Goal: Check status

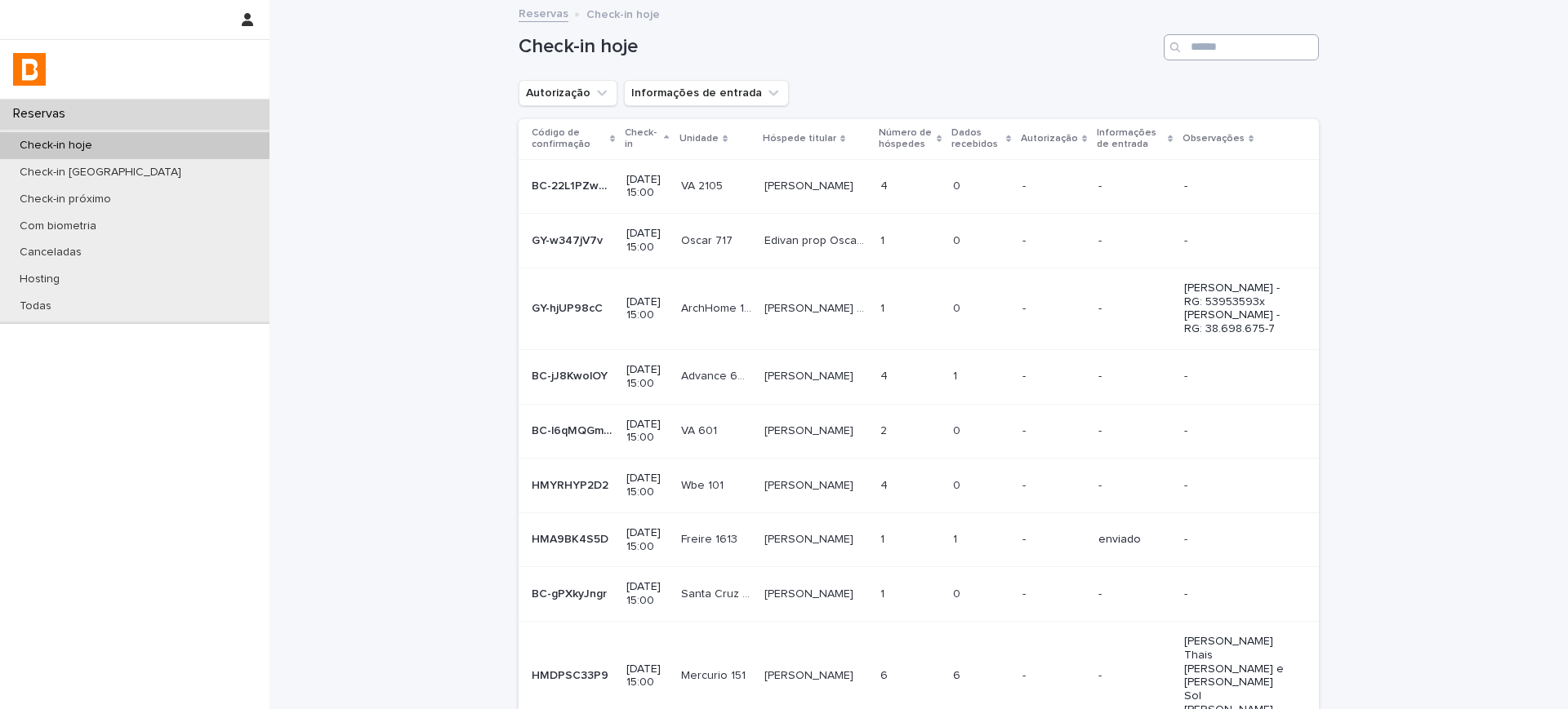
drag, startPoint x: 1292, startPoint y: 61, endPoint x: 1279, endPoint y: 55, distance: 14.3
click at [1288, 57] on div "Check-in hoje" at bounding box center [919, 41] width 801 height 79
click at [1278, 54] on input "Search" at bounding box center [1242, 47] width 155 height 26
click at [1274, 55] on input "Search" at bounding box center [1242, 47] width 155 height 26
click at [84, 311] on div "Todas" at bounding box center [135, 306] width 269 height 27
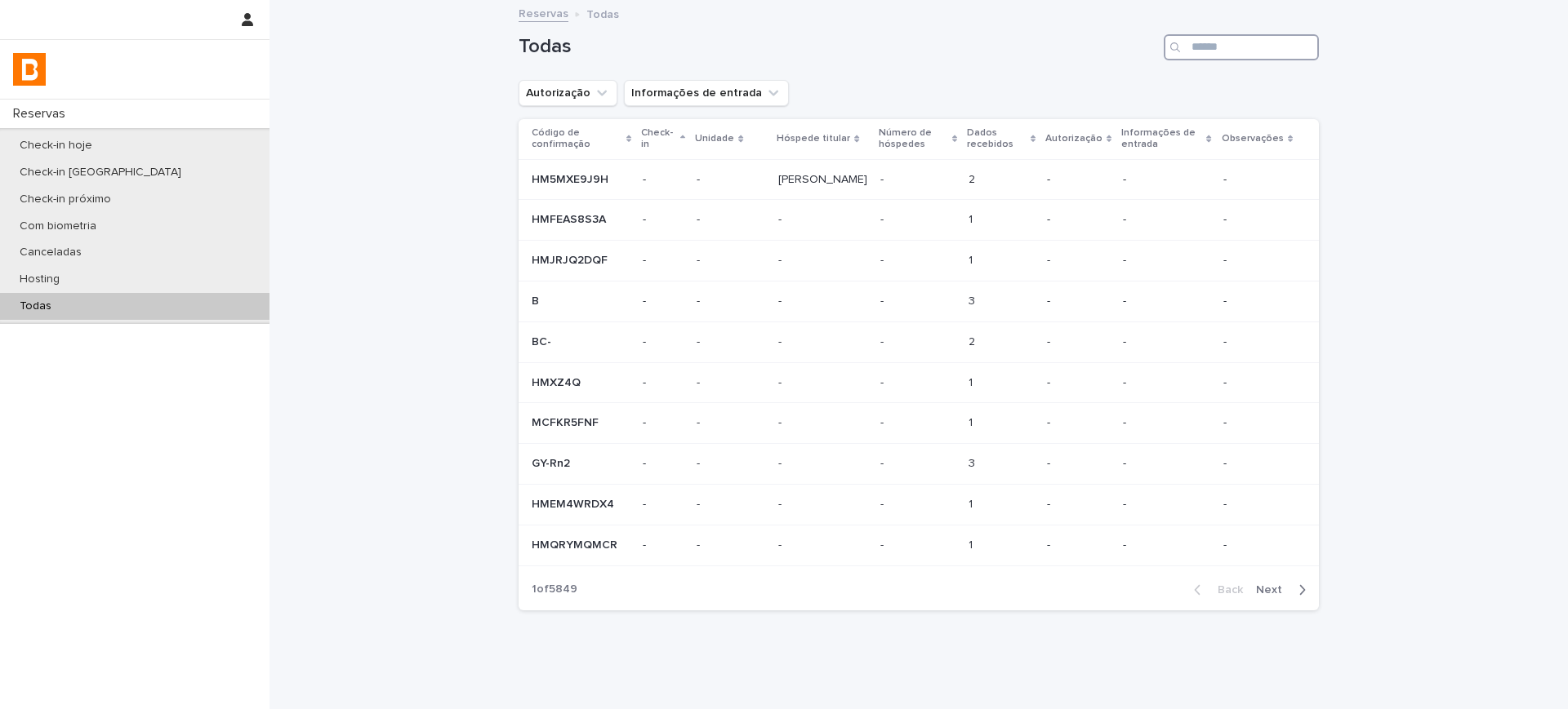
click at [1219, 43] on input "Search" at bounding box center [1242, 47] width 155 height 26
paste input "**********"
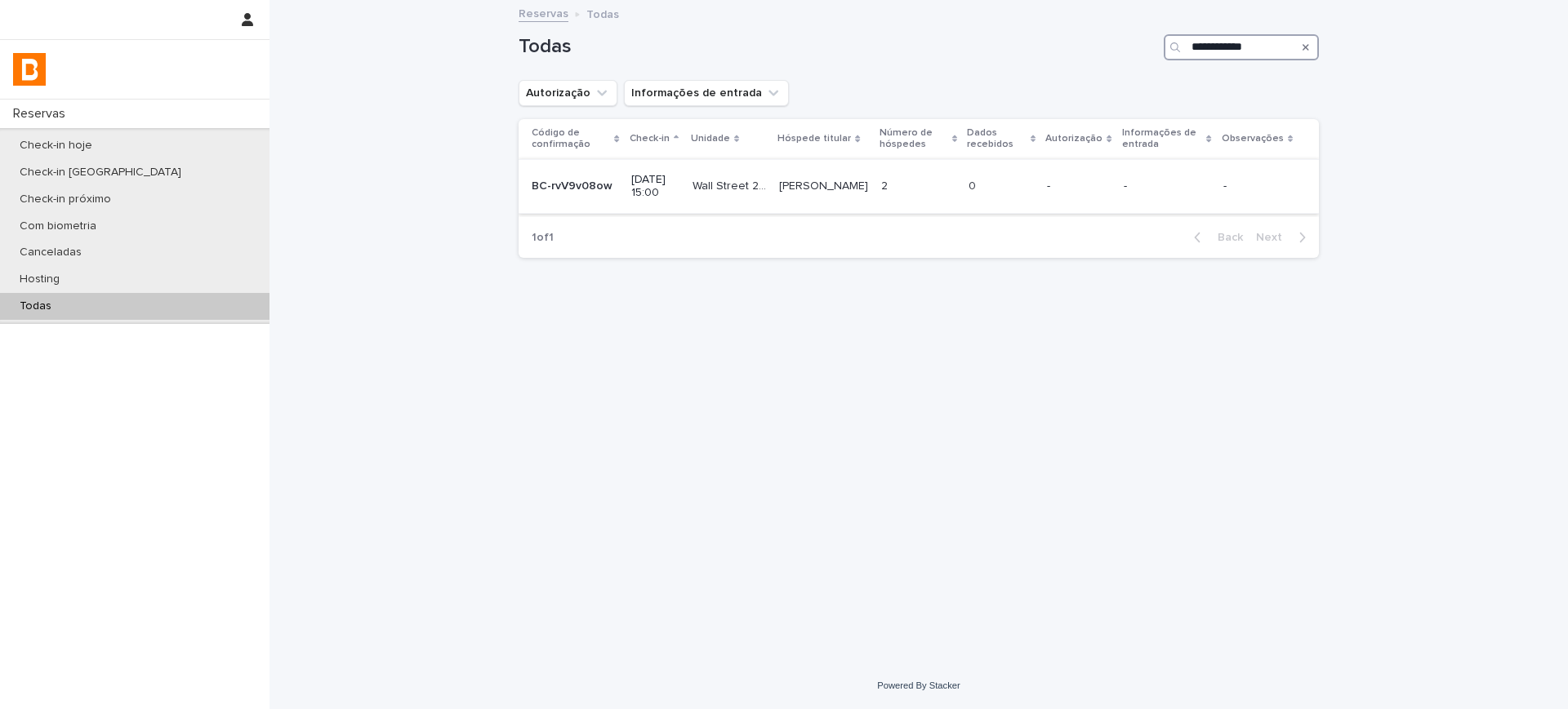
type input "**********"
click at [867, 191] on p "[PERSON_NAME]" at bounding box center [825, 184] width 92 height 17
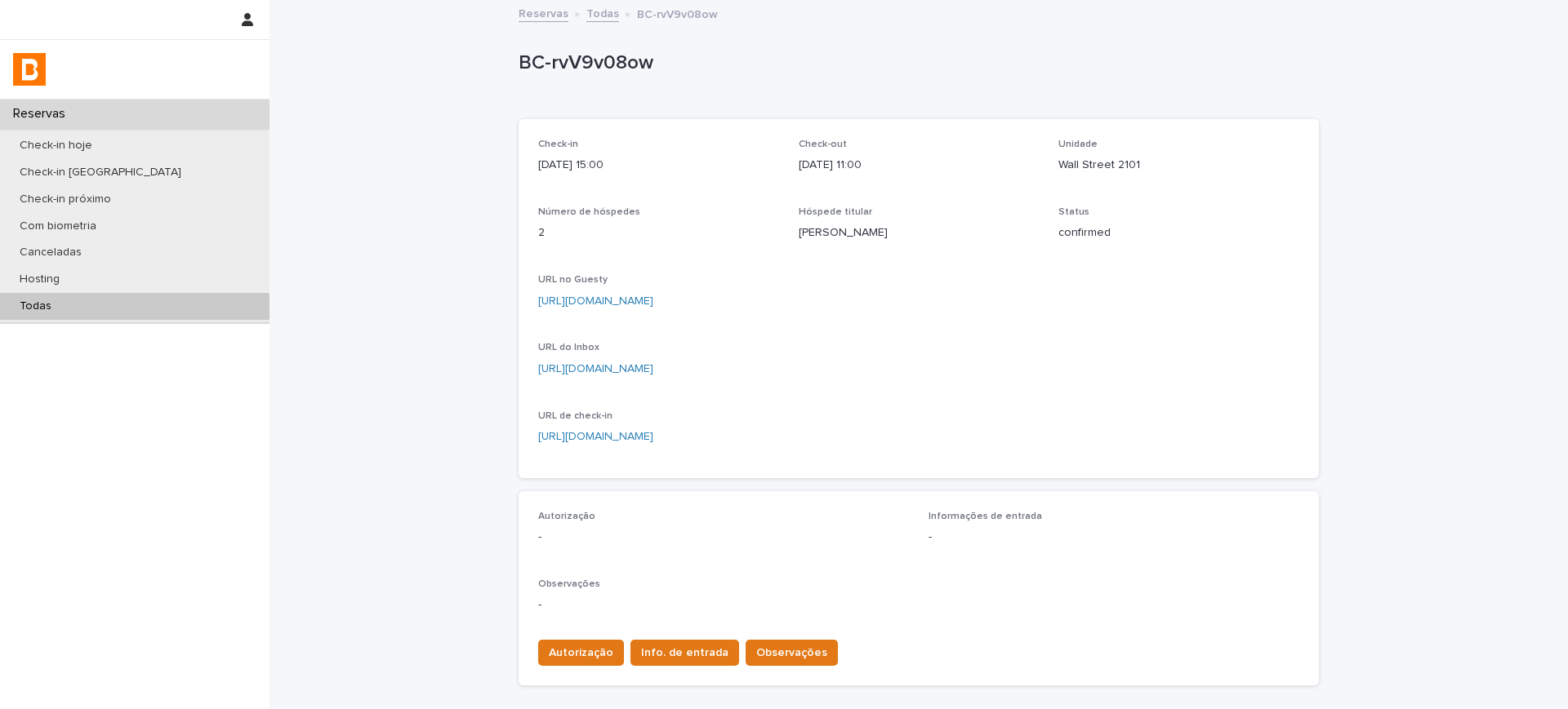
click at [648, 302] on link "[URL][DOMAIN_NAME]" at bounding box center [596, 301] width 115 height 12
click at [653, 298] on link "[URL][DOMAIN_NAME]" at bounding box center [596, 301] width 115 height 12
click at [596, 14] on link "Todas" at bounding box center [603, 13] width 33 height 19
